Goal: Use online tool/utility

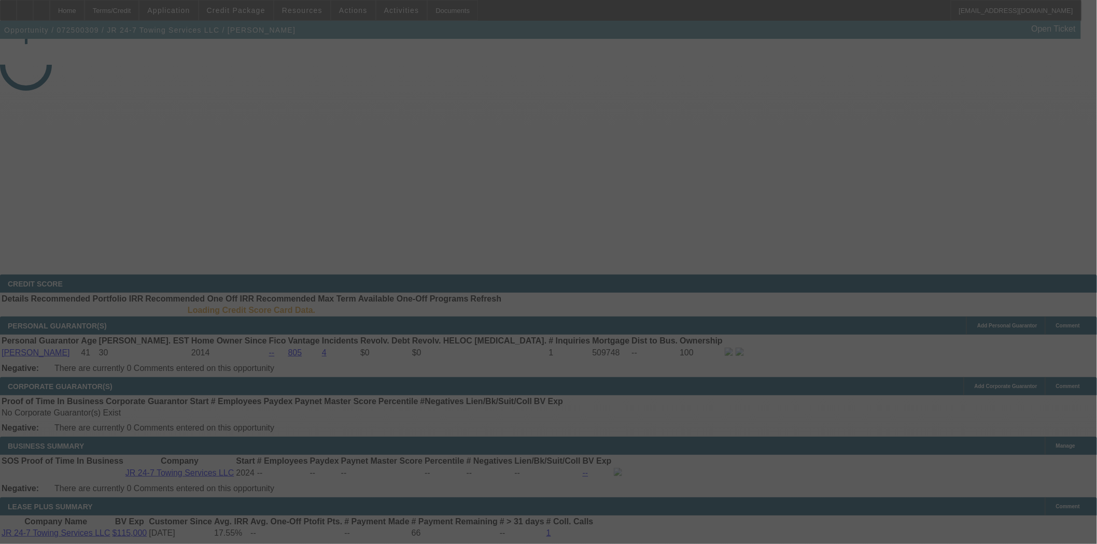
select select "4"
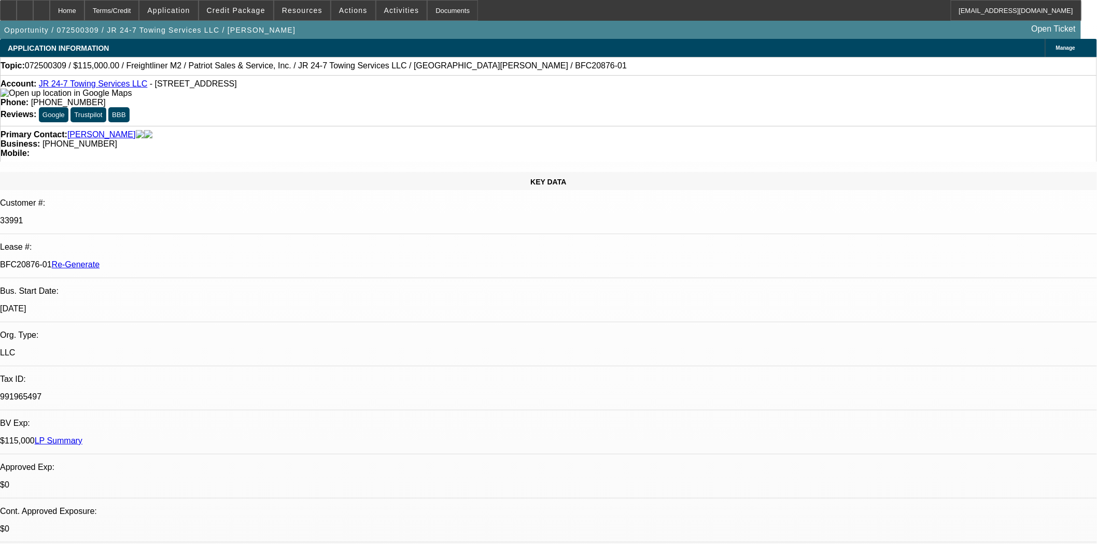
select select "0"
select select "2"
select select "0"
select select "6"
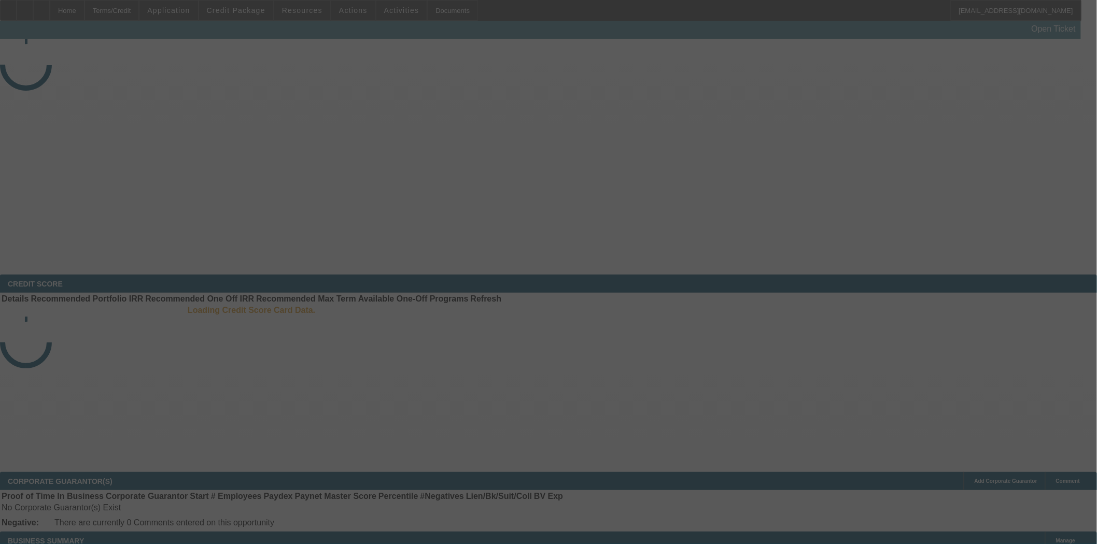
select select "3"
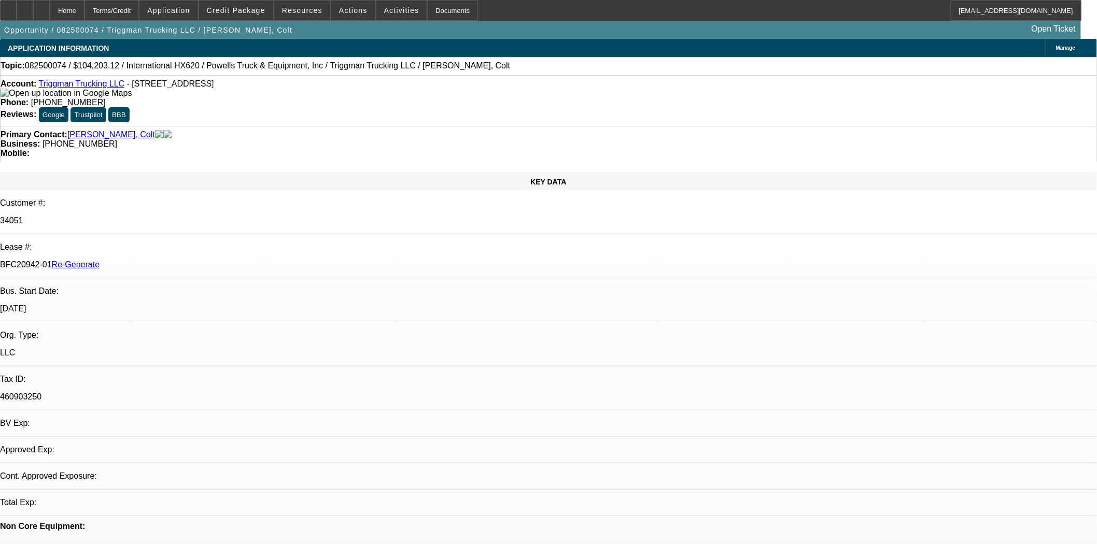
select select "0"
select select "2"
select select "0.1"
select select "4"
